Goal: Book appointment/travel/reservation

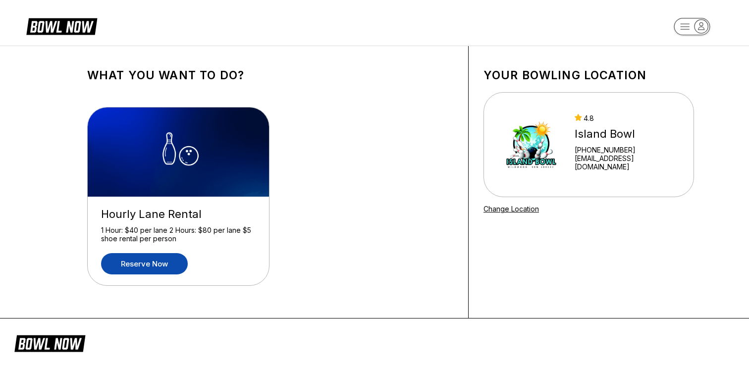
click at [152, 265] on link "Reserve now" at bounding box center [144, 263] width 87 height 21
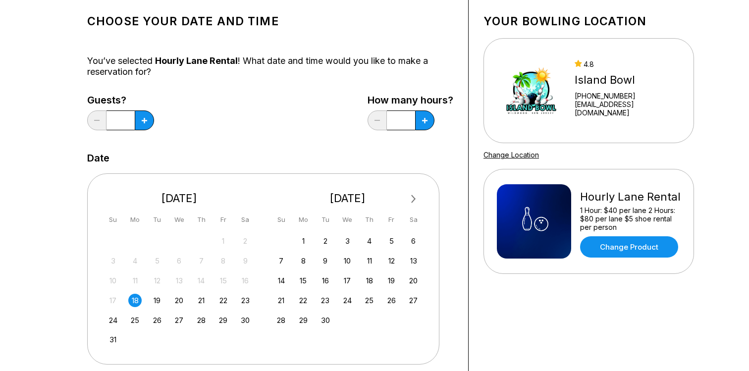
scroll to position [54, 0]
click at [147, 119] on icon at bounding box center [144, 119] width 5 height 5
type input "*"
click at [143, 125] on button at bounding box center [144, 120] width 19 height 20
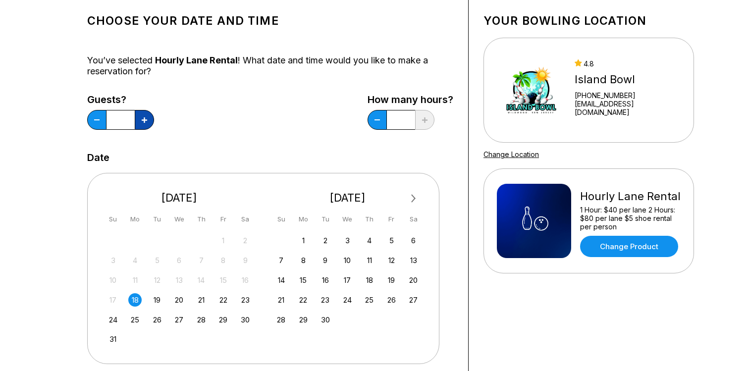
click at [143, 125] on button at bounding box center [144, 120] width 19 height 20
type input "*"
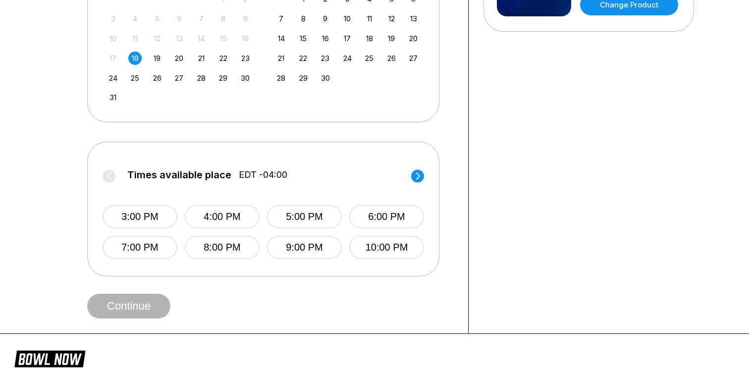
scroll to position [297, 0]
click at [134, 219] on button "3:00 PM" at bounding box center [140, 216] width 75 height 23
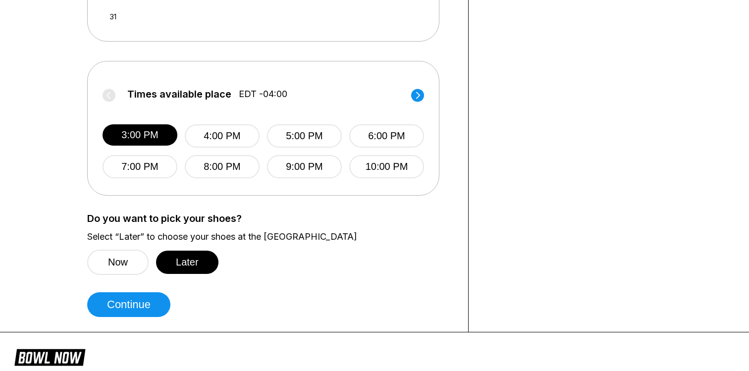
scroll to position [381, 0]
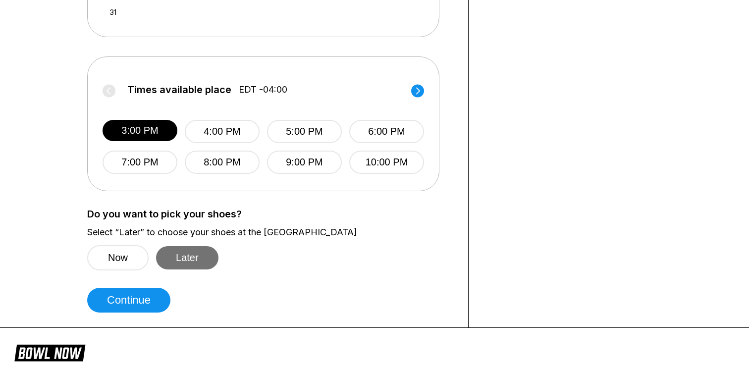
click at [188, 260] on button "Later" at bounding box center [187, 257] width 62 height 23
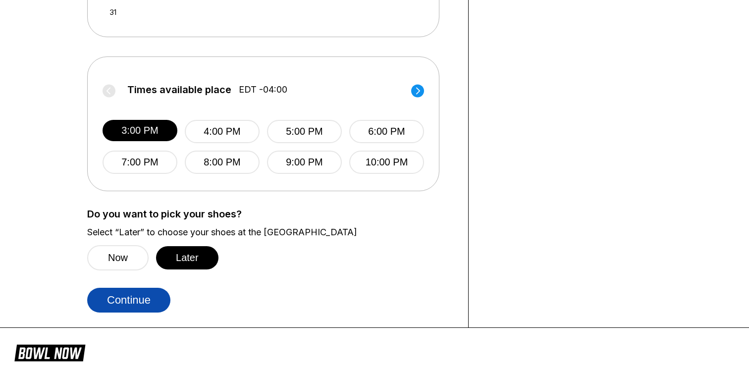
click at [142, 303] on button "Continue" at bounding box center [128, 300] width 83 height 25
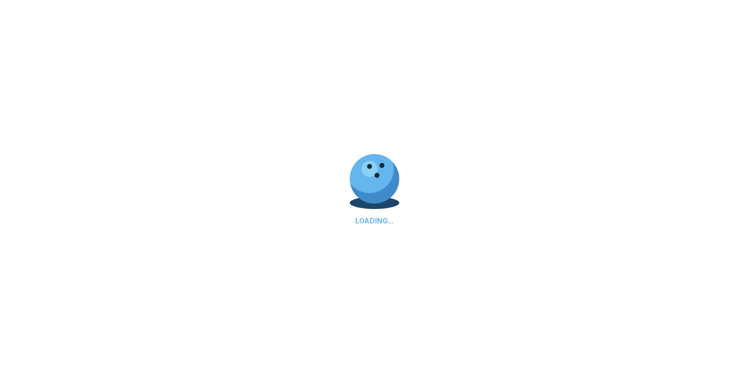
scroll to position [0, 0]
select select "**"
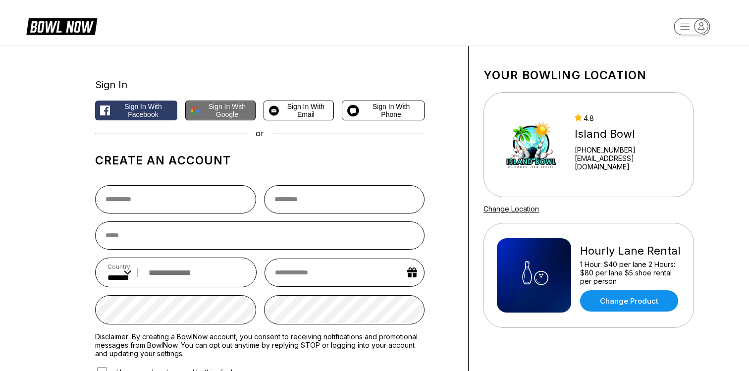
click at [233, 113] on span "Sign in with Google" at bounding box center [227, 111] width 47 height 16
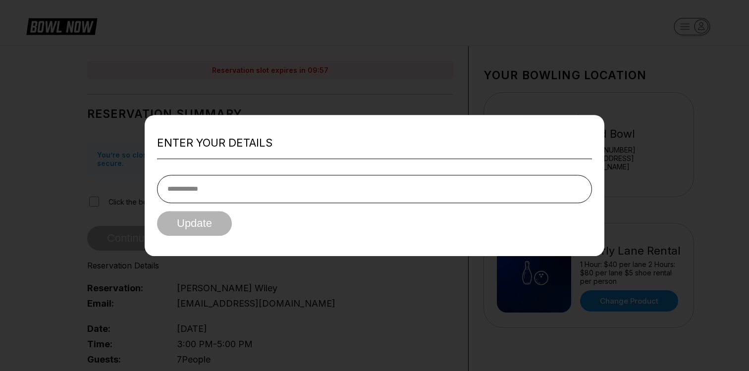
click at [249, 191] on input "tel" at bounding box center [374, 189] width 435 height 28
type input "**********"
click at [211, 220] on button "Update" at bounding box center [194, 223] width 75 height 25
